Goal: Register for event/course

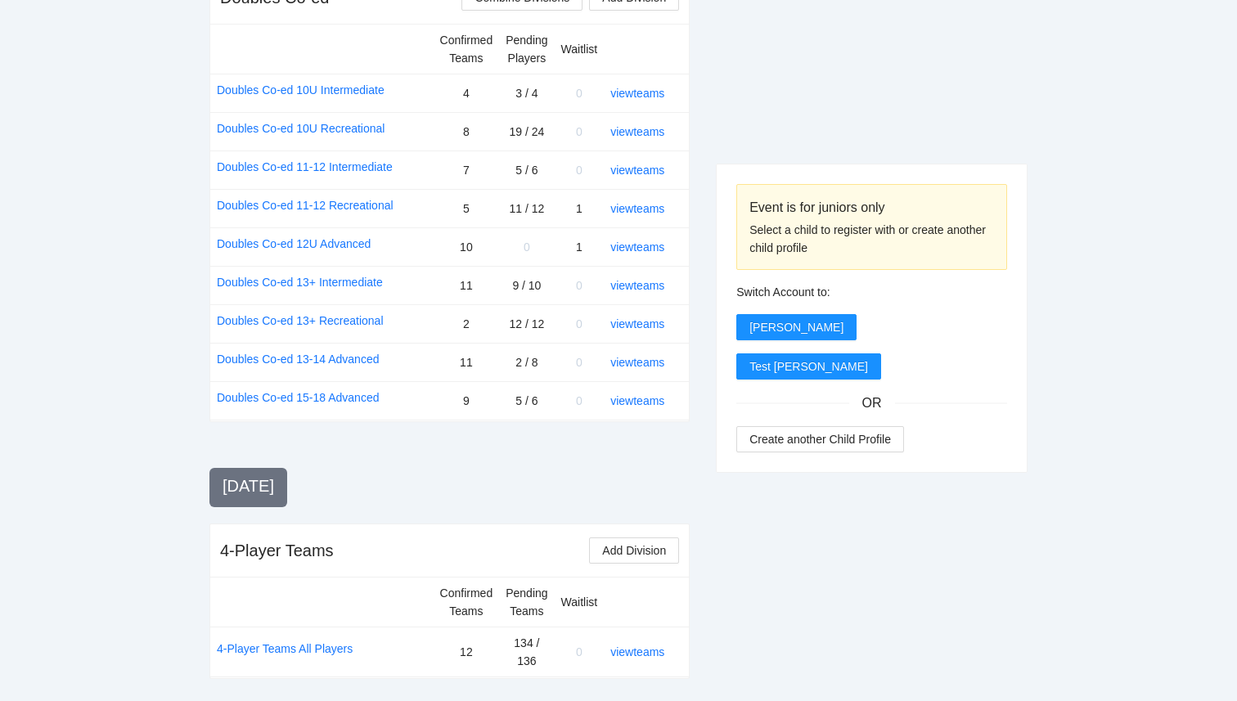
scroll to position [1960, 0]
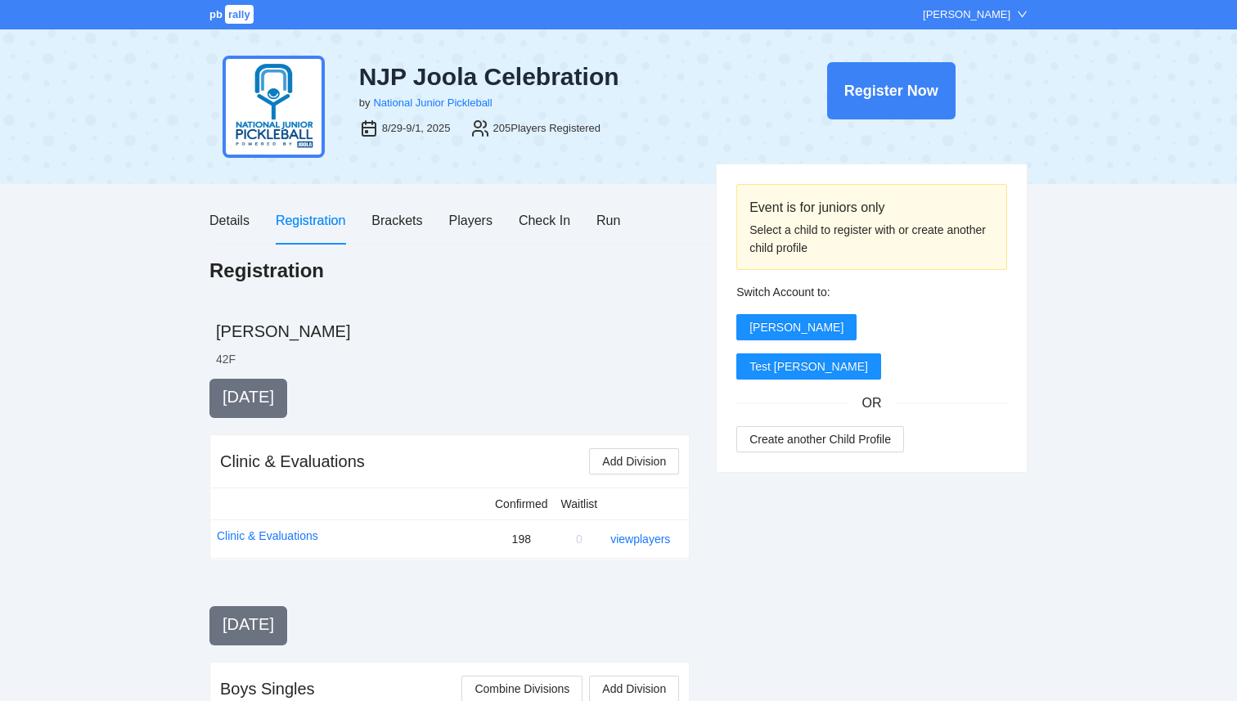
scroll to position [1960, 0]
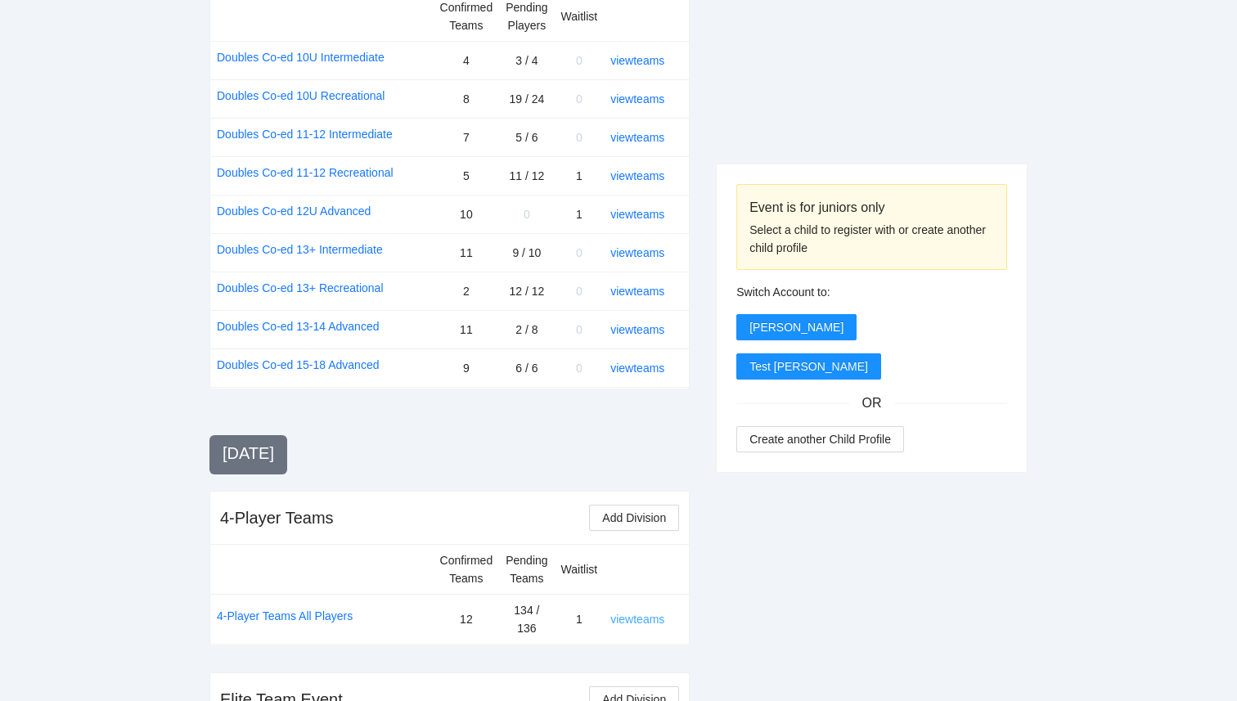
click at [639, 613] on link "view teams" at bounding box center [637, 619] width 54 height 13
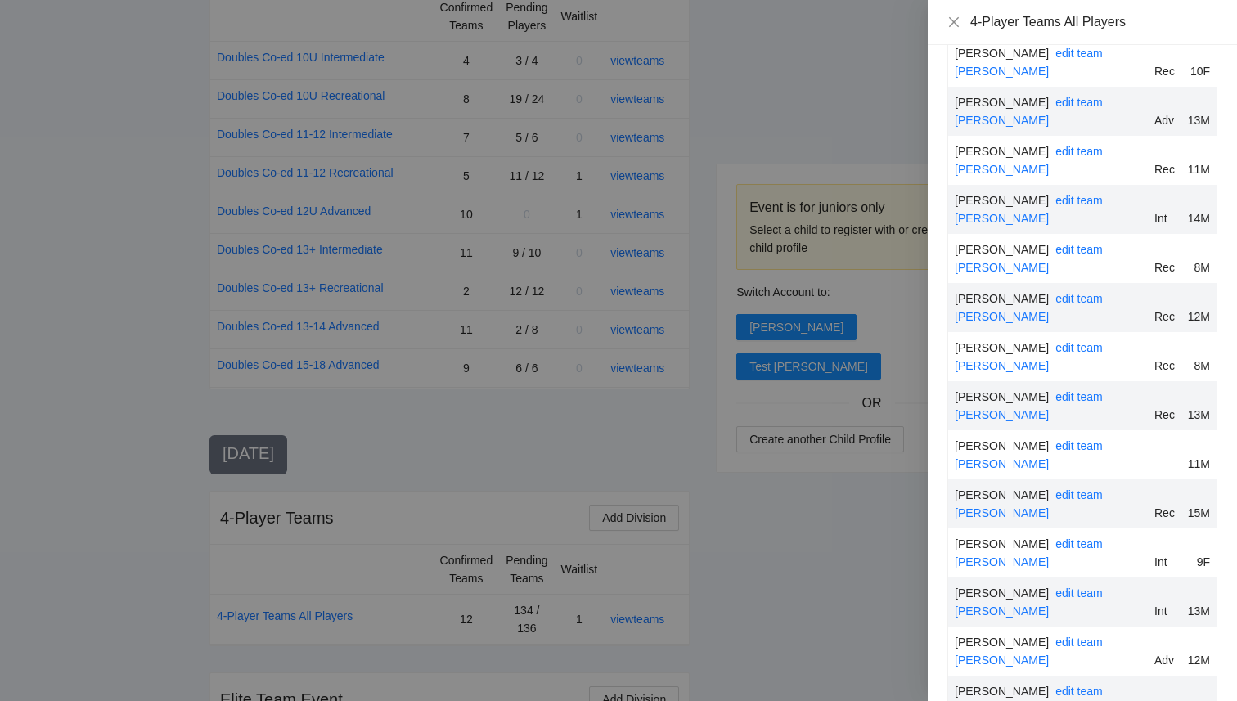
scroll to position [7609, 0]
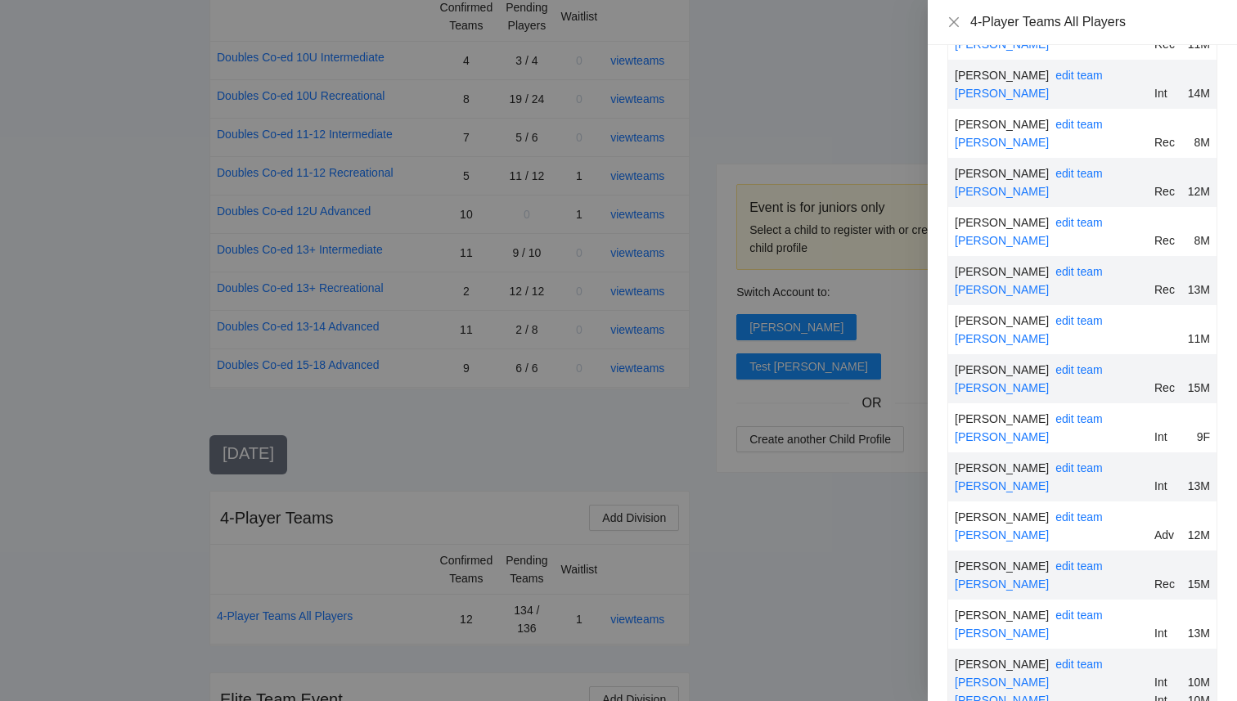
click at [636, 496] on div at bounding box center [618, 350] width 1237 height 701
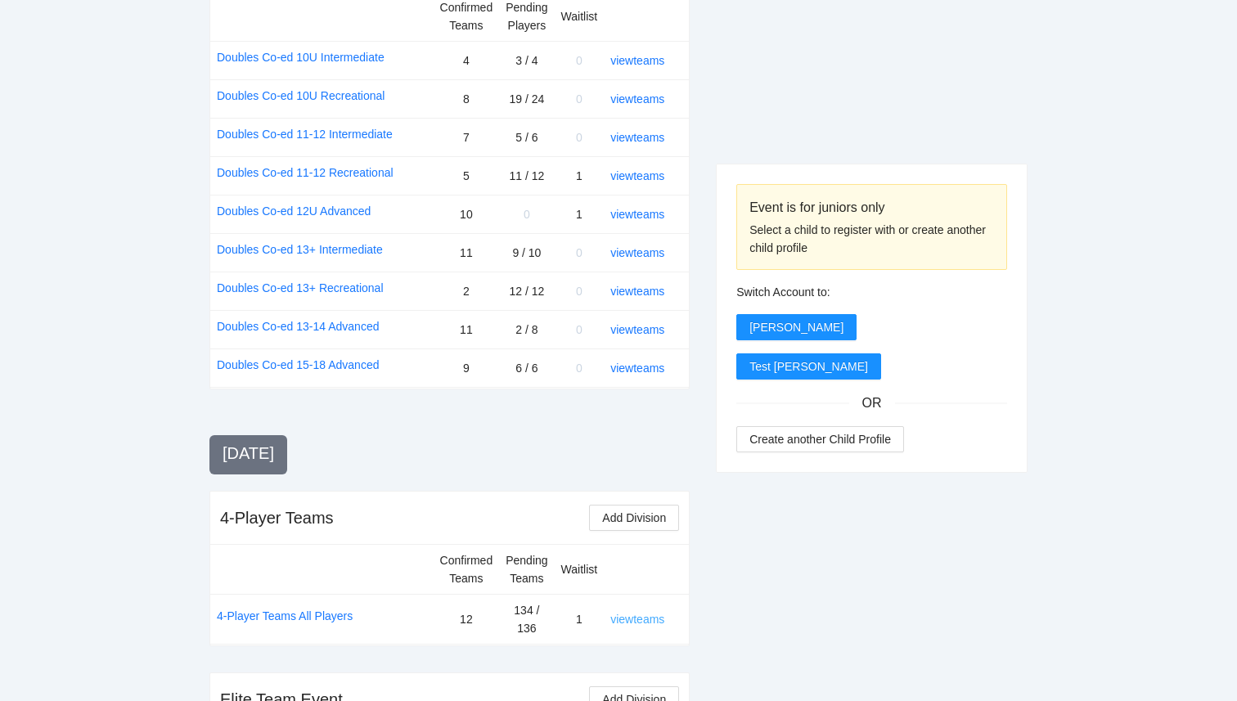
click at [636, 613] on link "view teams" at bounding box center [637, 619] width 54 height 13
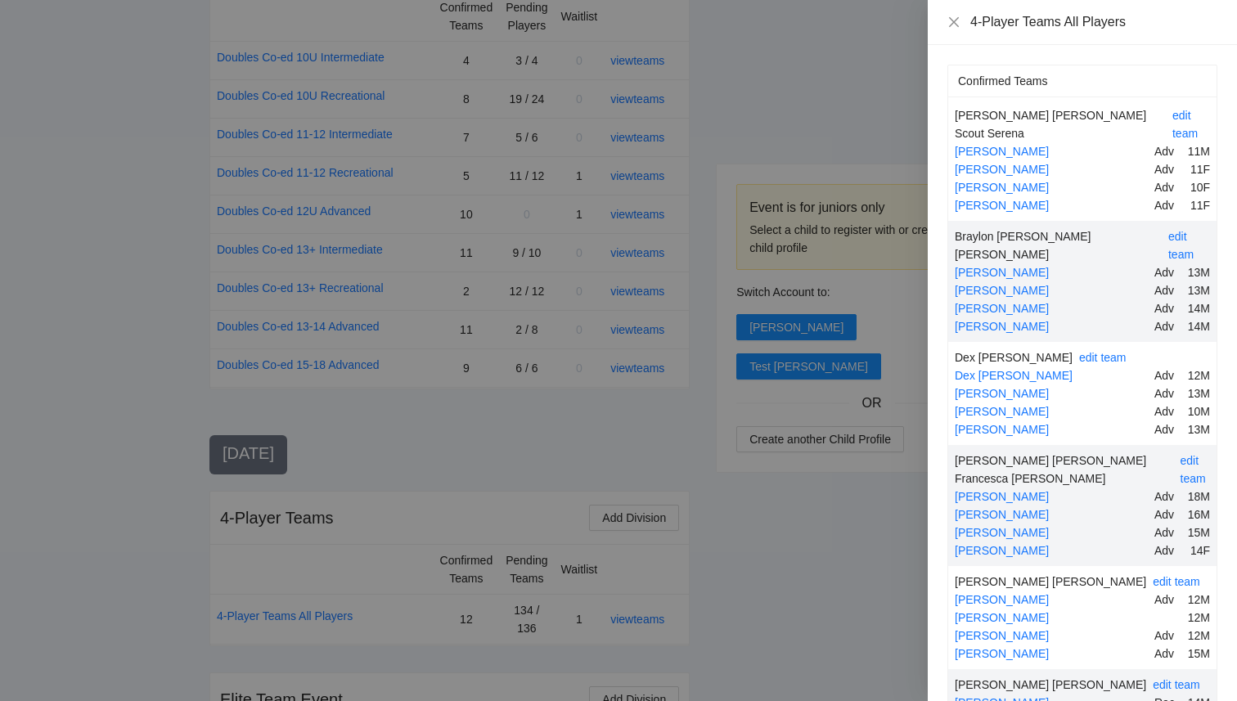
click at [734, 537] on div at bounding box center [618, 350] width 1237 height 701
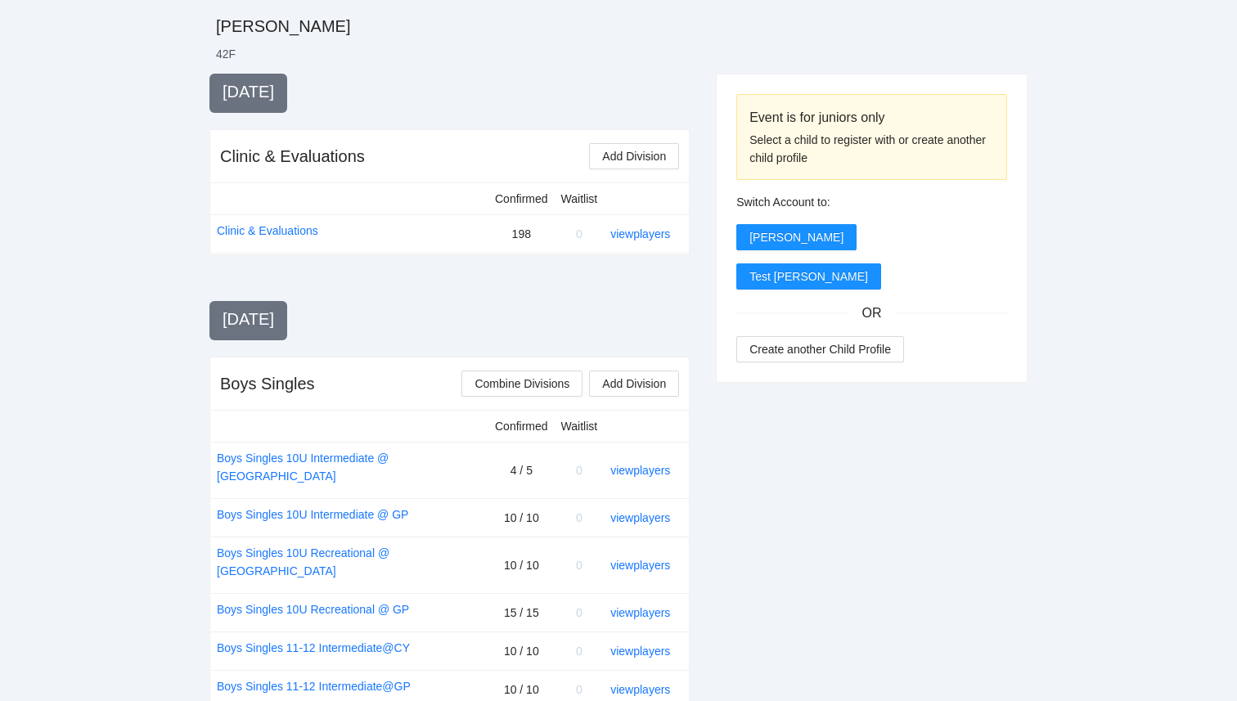
scroll to position [0, 0]
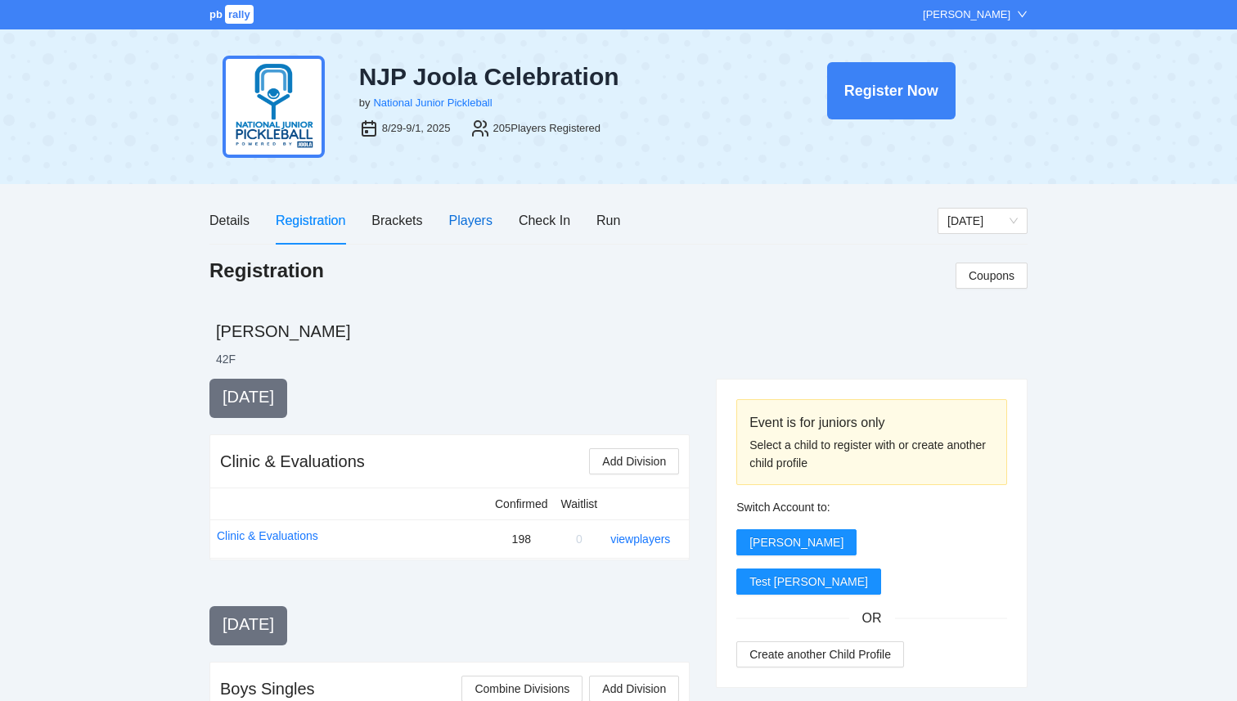
click at [465, 212] on div "Players" at bounding box center [470, 220] width 43 height 20
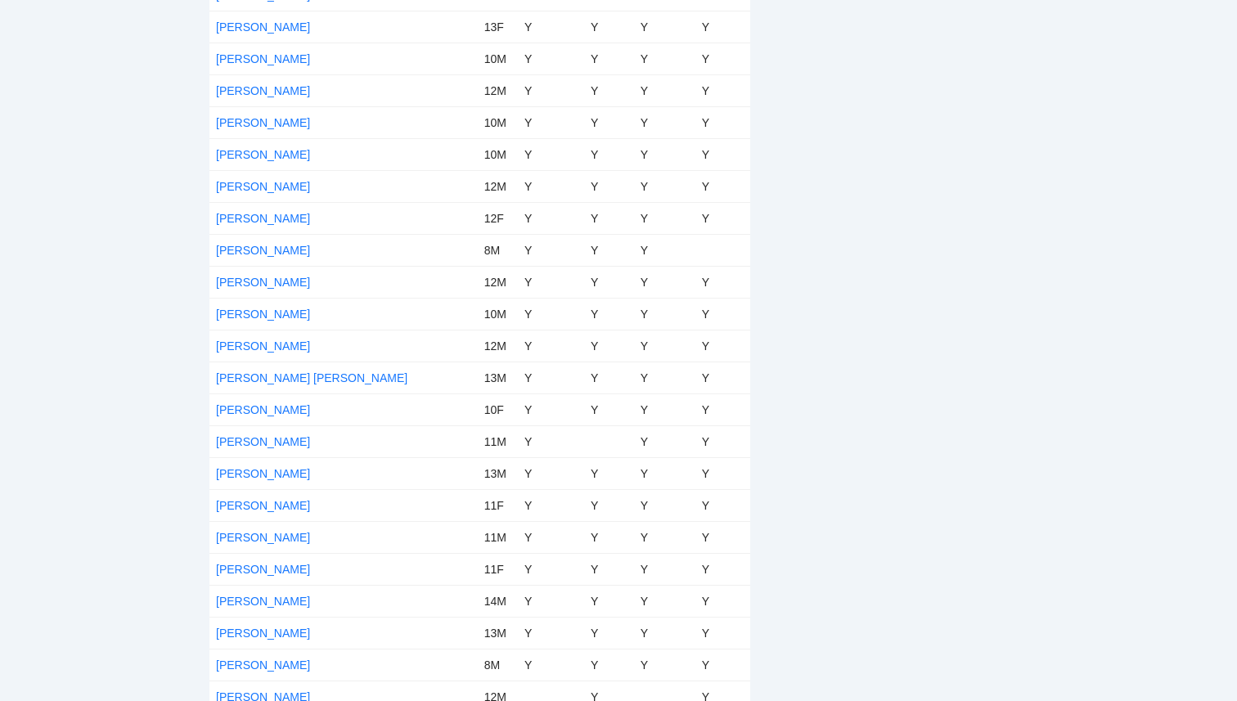
scroll to position [6189, 0]
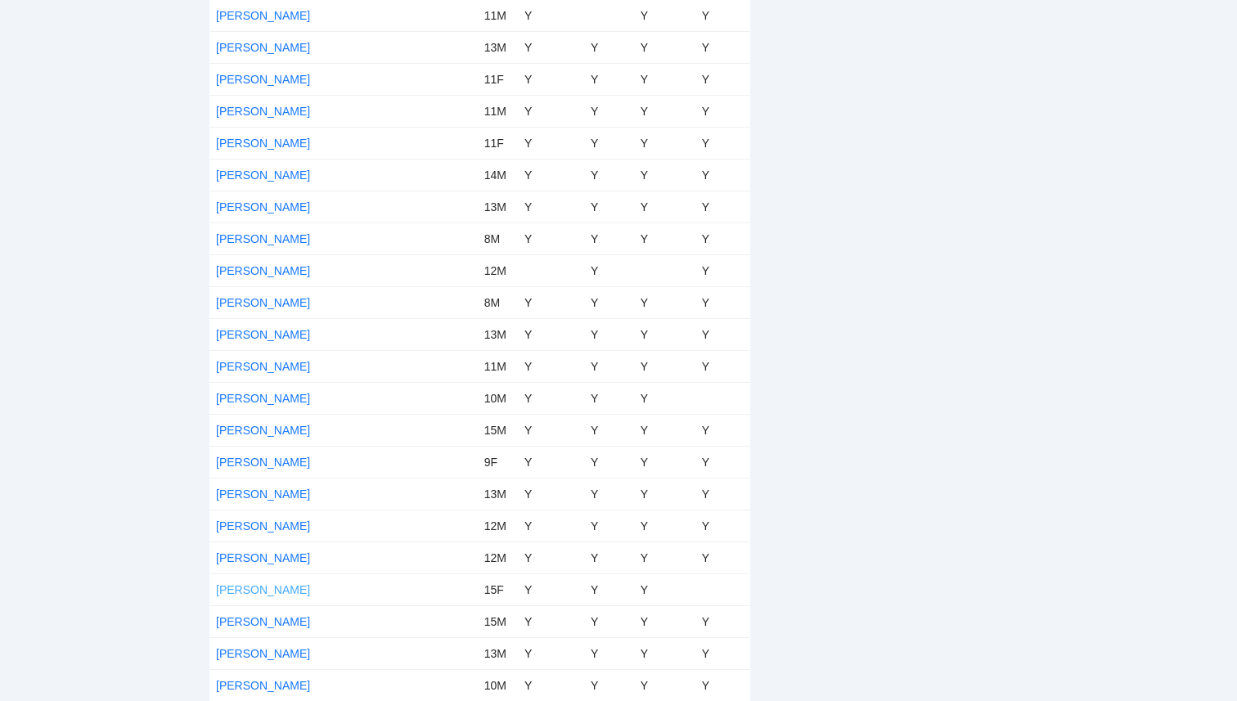
click at [256, 589] on link "[PERSON_NAME]" at bounding box center [263, 589] width 94 height 13
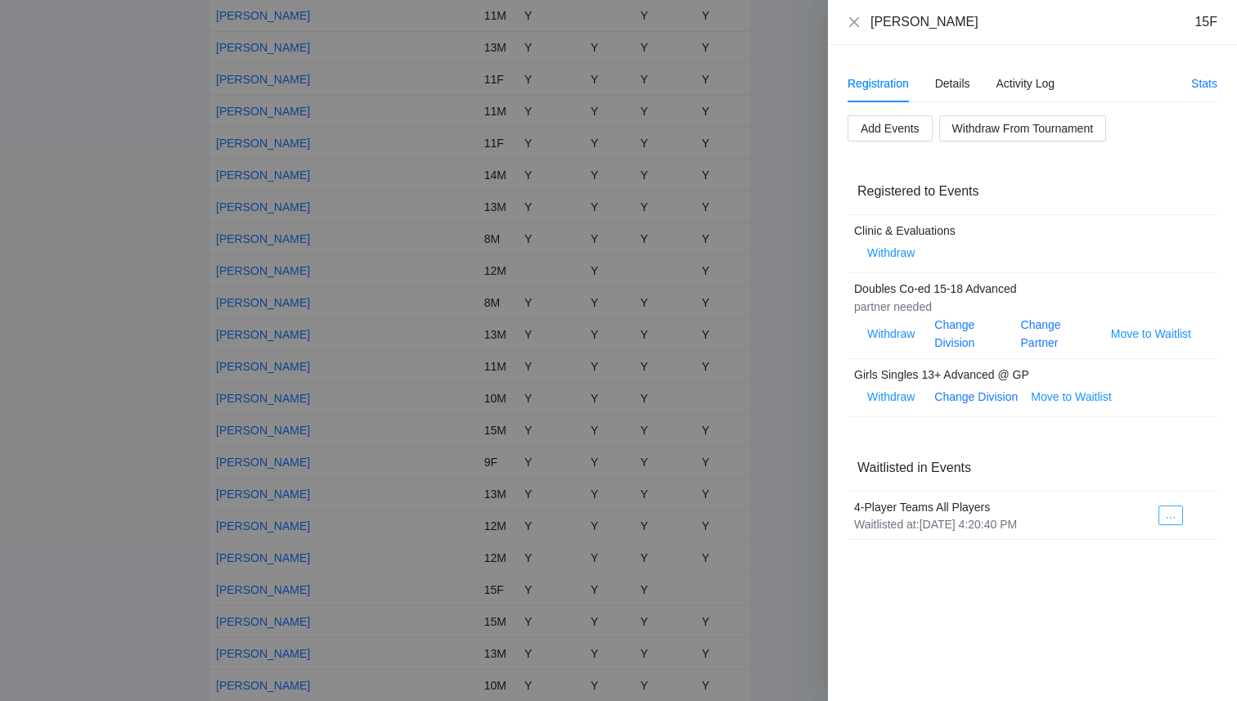
click at [1172, 516] on icon "ellipsis" at bounding box center [1170, 517] width 11 height 11
click at [1122, 550] on span "Register to Event" at bounding box center [1128, 546] width 103 height 18
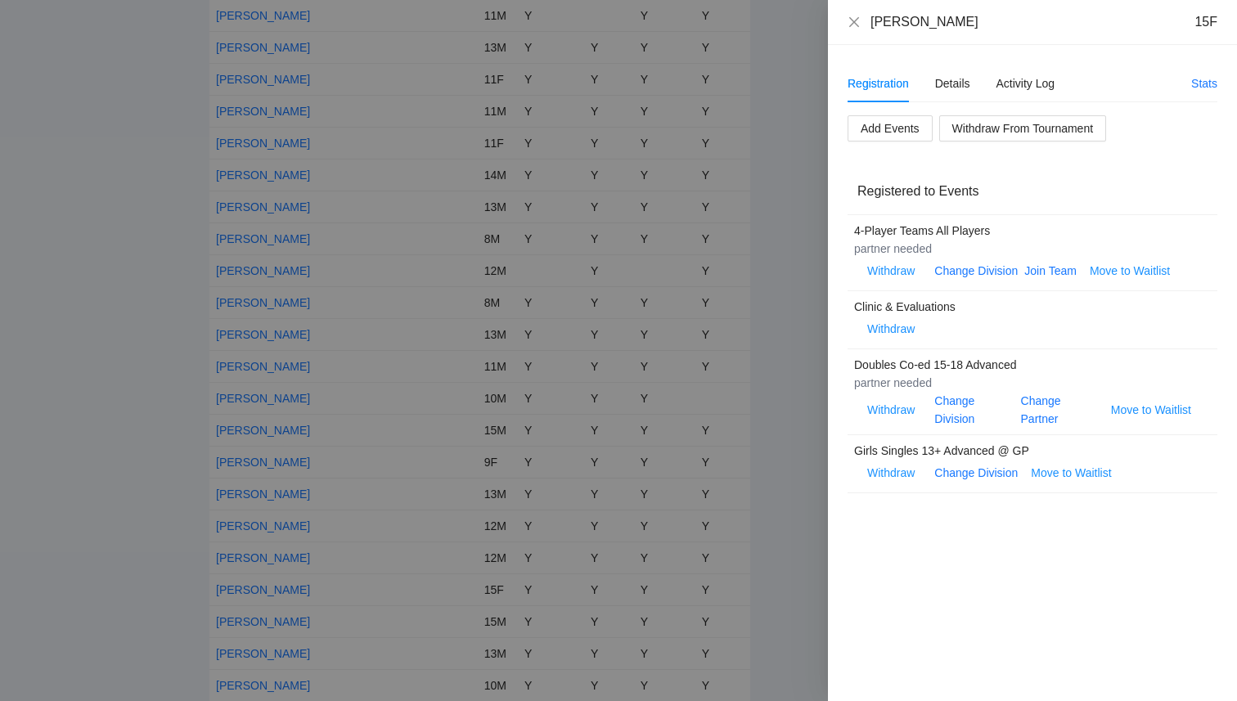
click at [121, 644] on div at bounding box center [618, 350] width 1237 height 701
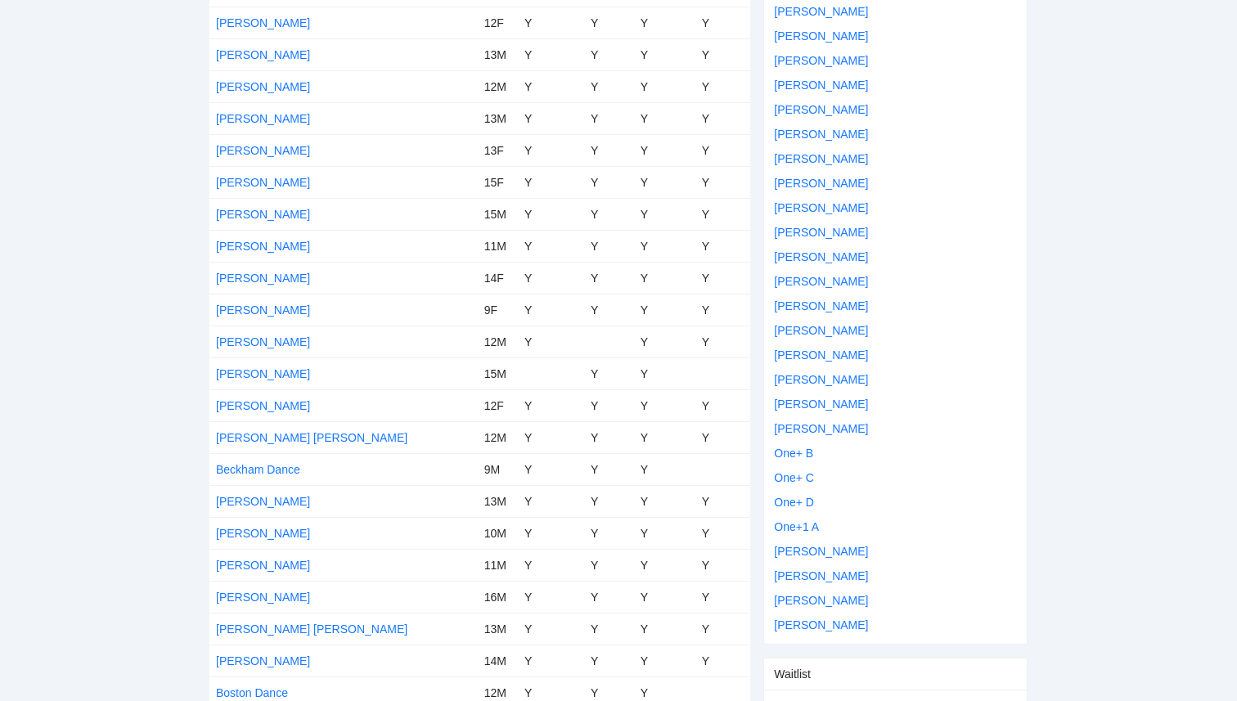
scroll to position [0, 0]
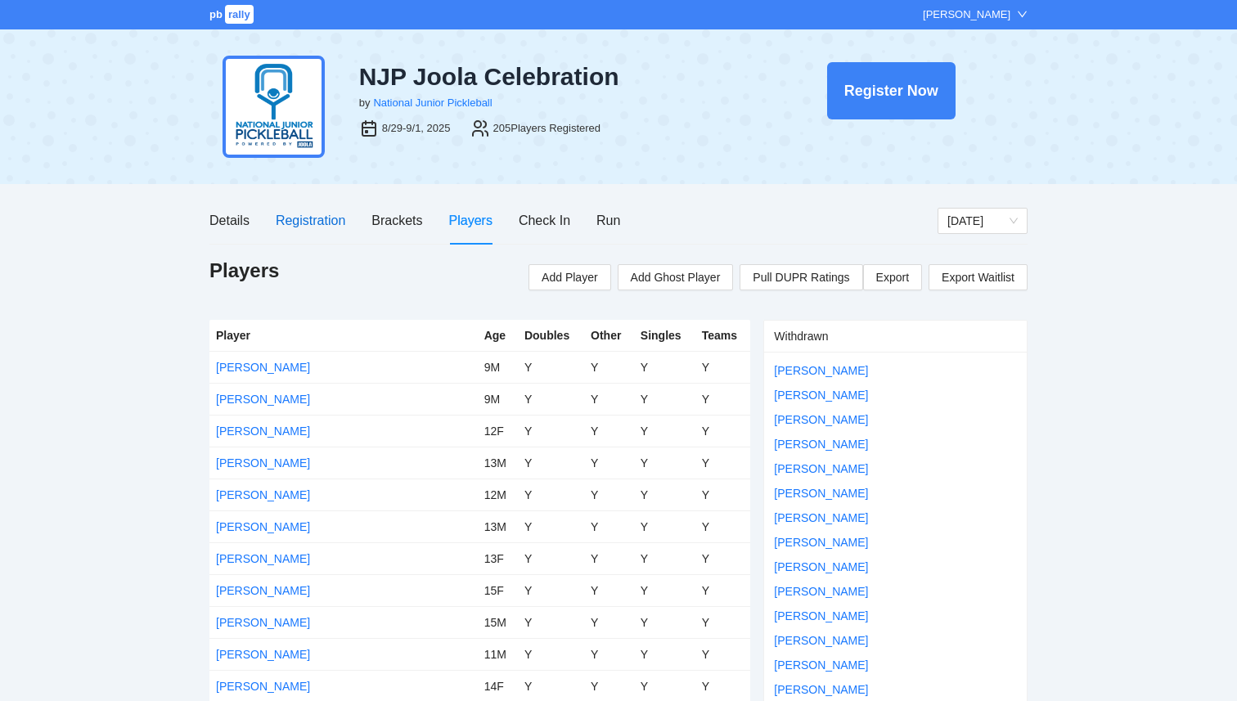
click at [314, 222] on div "Registration" at bounding box center [311, 220] width 70 height 20
